Goal: Communication & Community: Ask a question

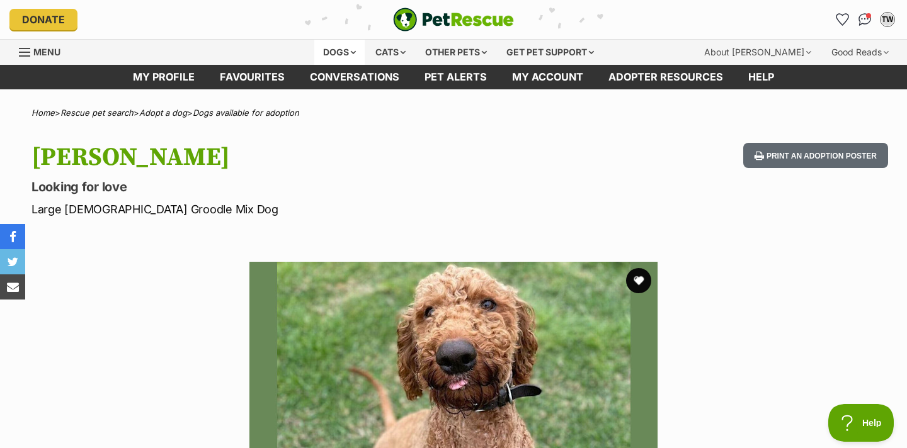
click at [335, 48] on div "Dogs" at bounding box center [339, 52] width 50 height 25
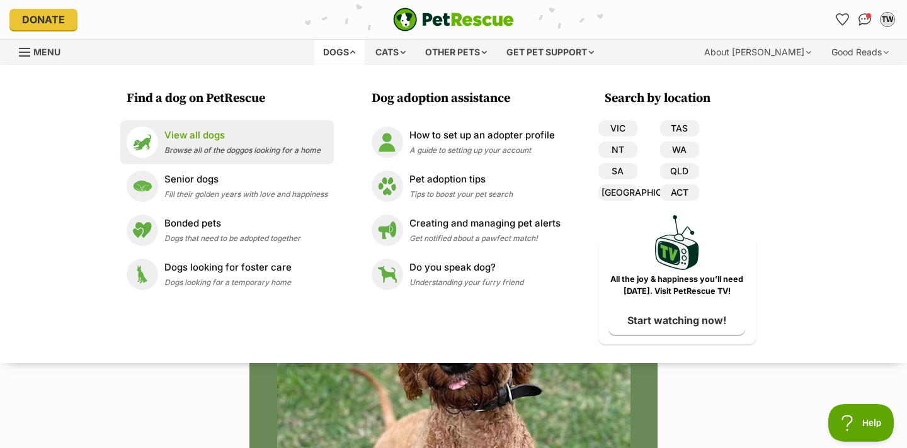
click at [244, 133] on p "View all dogs" at bounding box center [242, 135] width 156 height 14
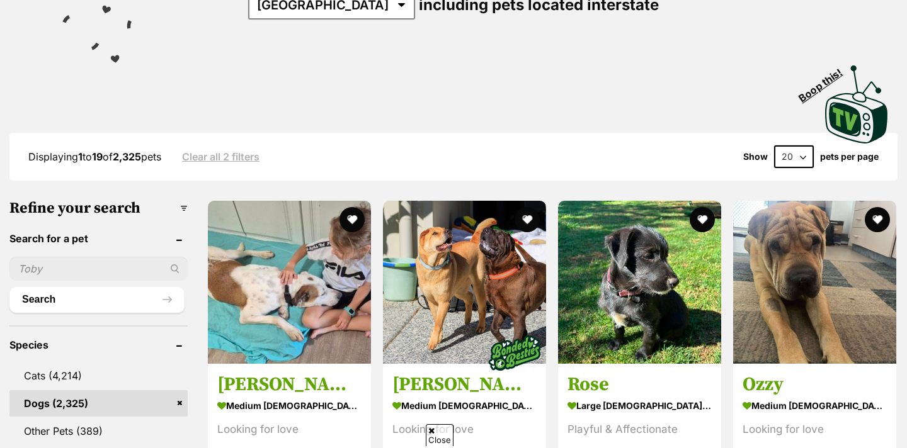
scroll to position [210, 0]
click at [92, 266] on input "text" at bounding box center [98, 269] width 178 height 24
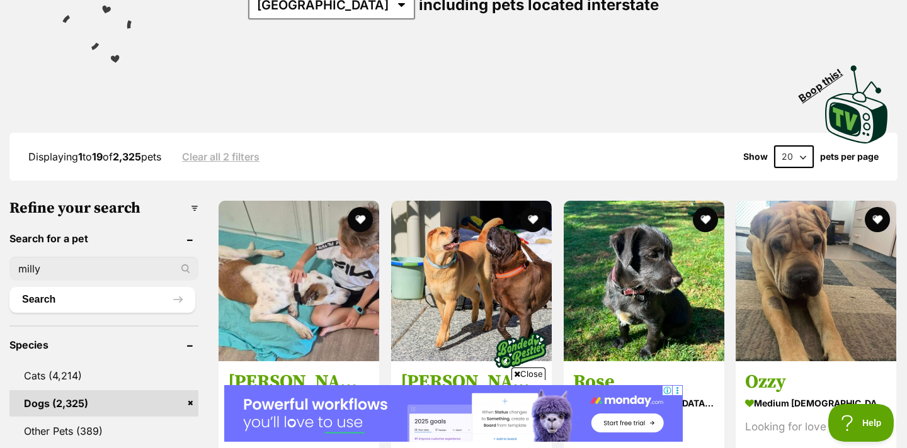
scroll to position [0, 0]
type input "milly"
click at [9, 287] on button "Search" at bounding box center [102, 299] width 186 height 25
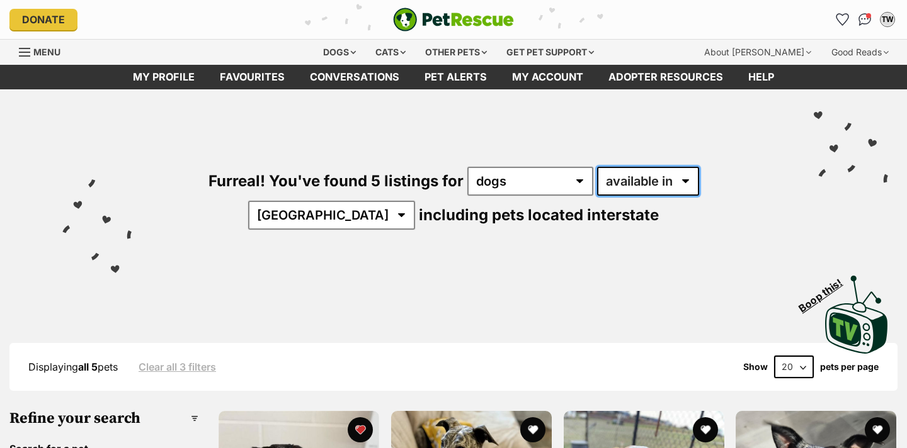
click at [603, 179] on select "available in located in" at bounding box center [648, 181] width 102 height 29
select select "disabled"
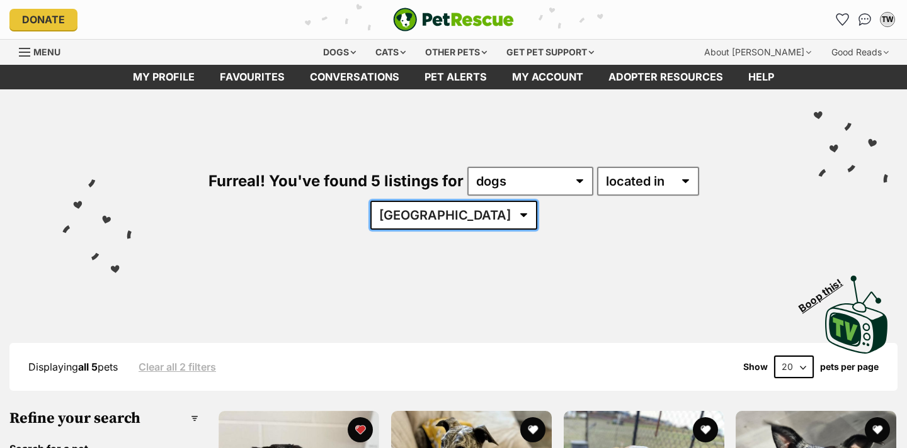
click at [537, 201] on select "Australia NSW VIC" at bounding box center [453, 215] width 167 height 29
select select "VIC"
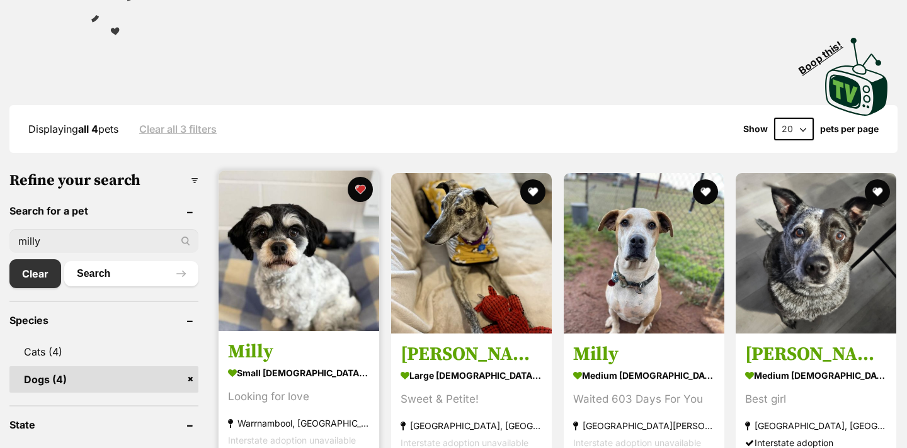
click at [285, 254] on img at bounding box center [298, 251] width 161 height 161
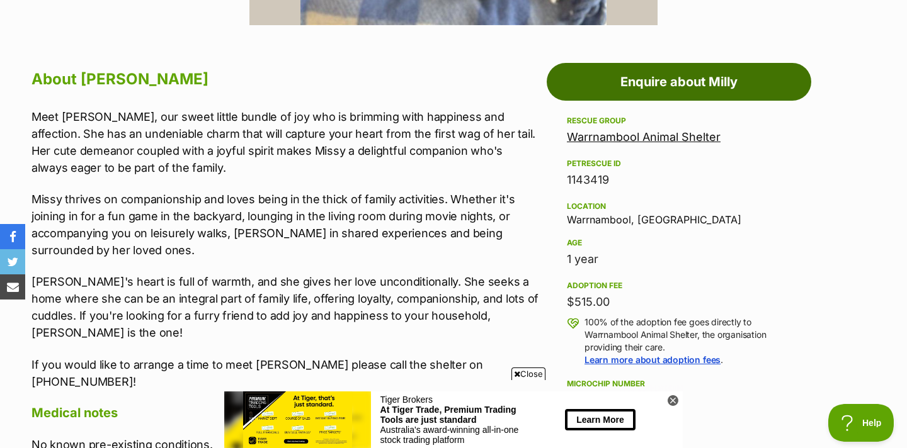
click at [664, 92] on link "Enquire about Milly" at bounding box center [679, 82] width 264 height 38
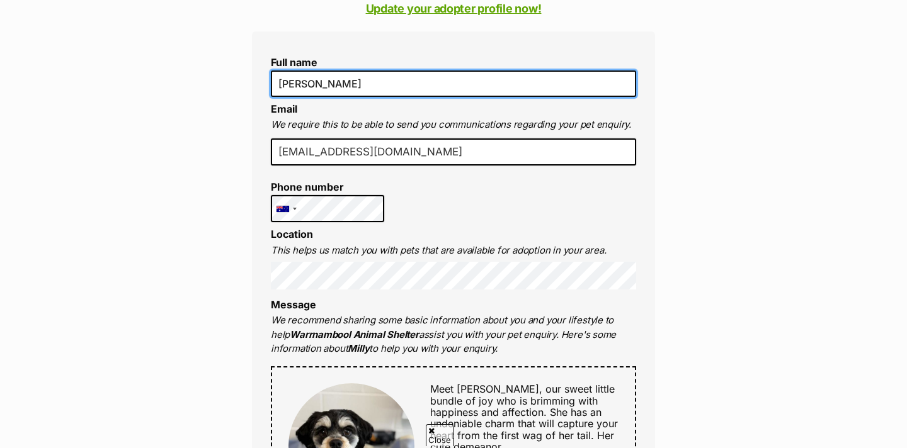
type input "[EMAIL_ADDRESS][DOMAIN_NAME]"
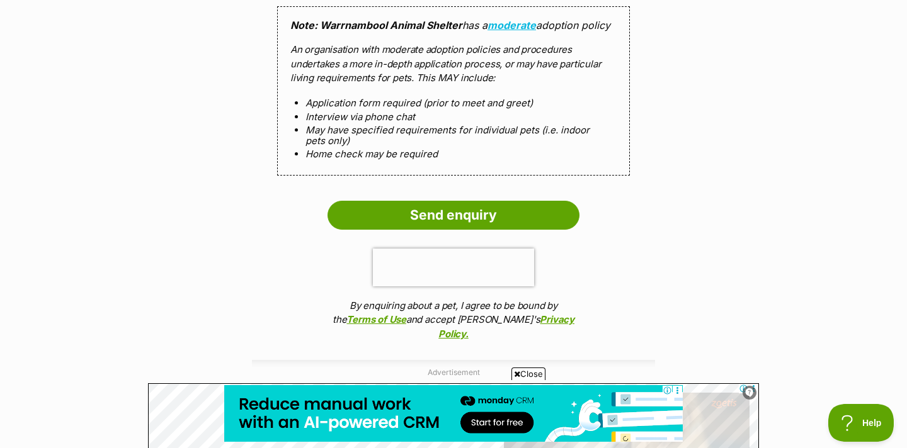
scroll to position [1311, 0]
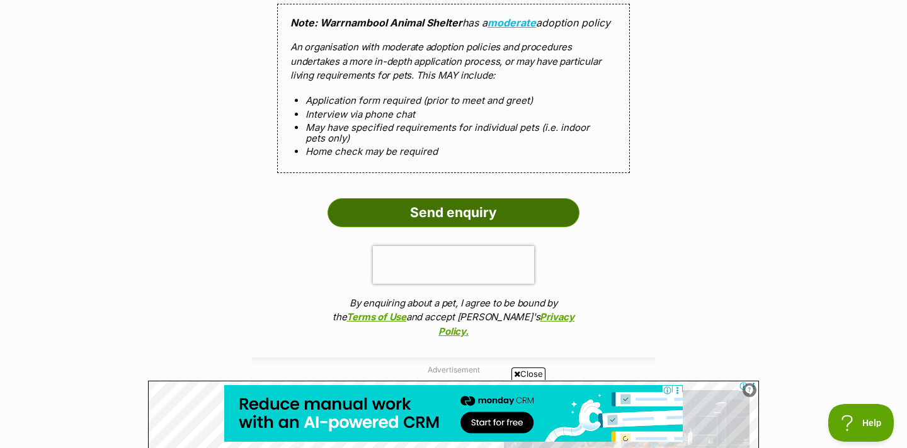
click at [525, 217] on input "Send enquiry" at bounding box center [453, 212] width 252 height 29
